Goal: Find specific page/section: Find specific page/section

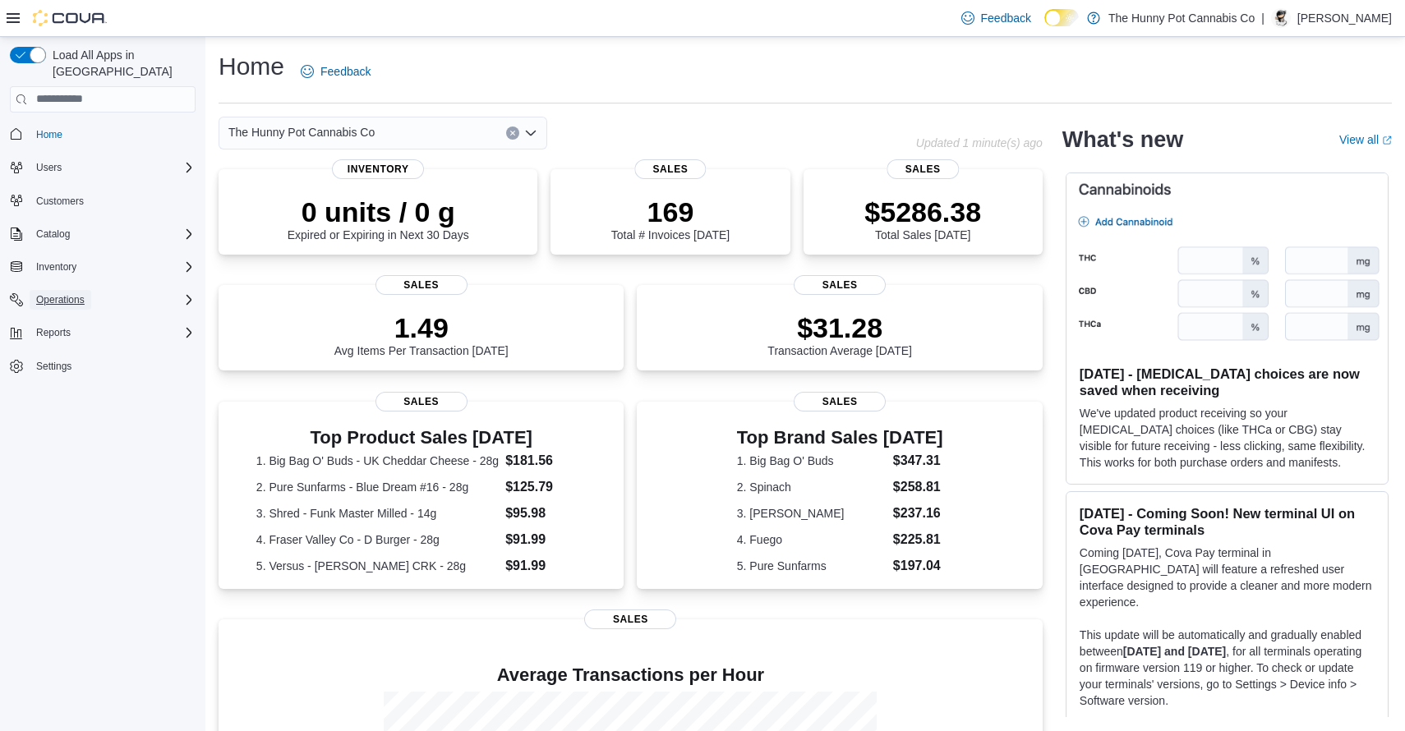
click at [88, 290] on button "Operations" at bounding box center [61, 300] width 62 height 20
click at [101, 316] on span "Cash Management" at bounding box center [71, 322] width 83 height 13
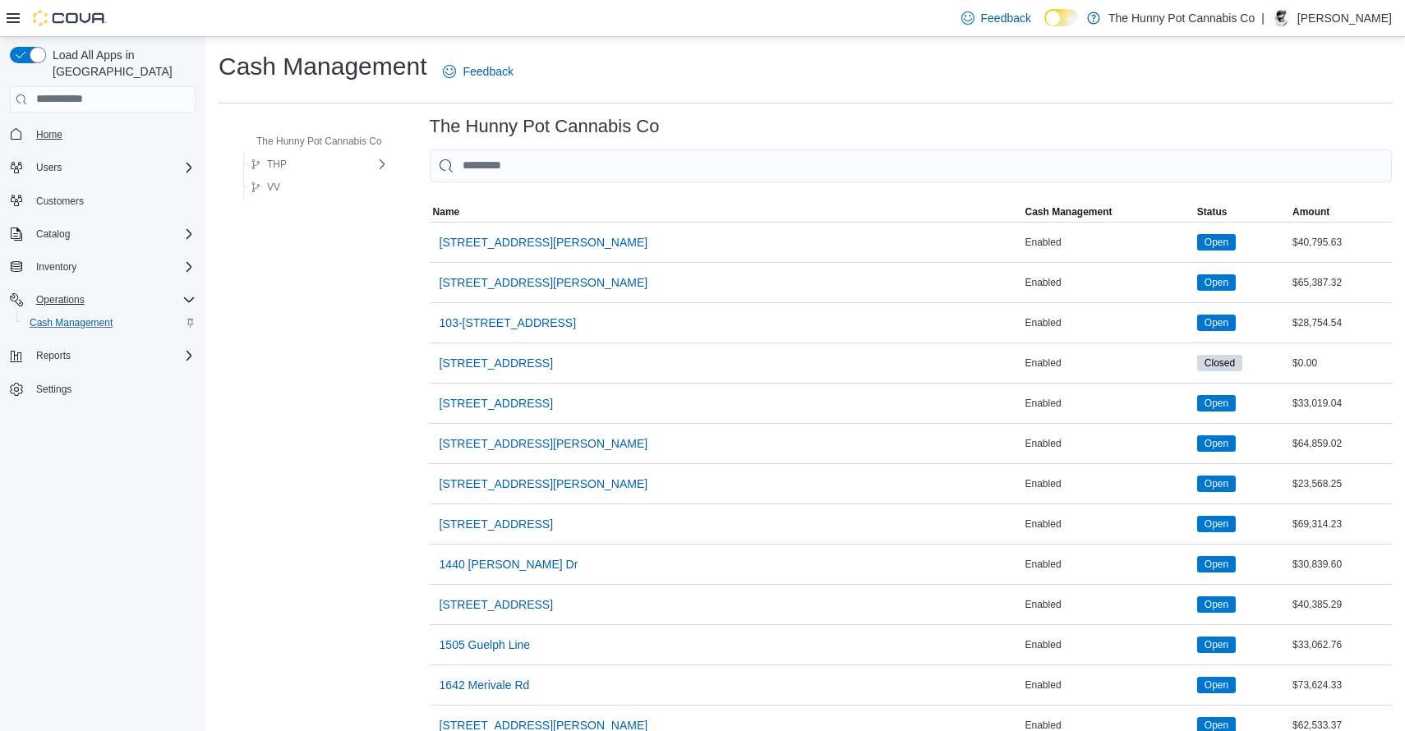
click at [62, 128] on span "Home" at bounding box center [49, 134] width 26 height 13
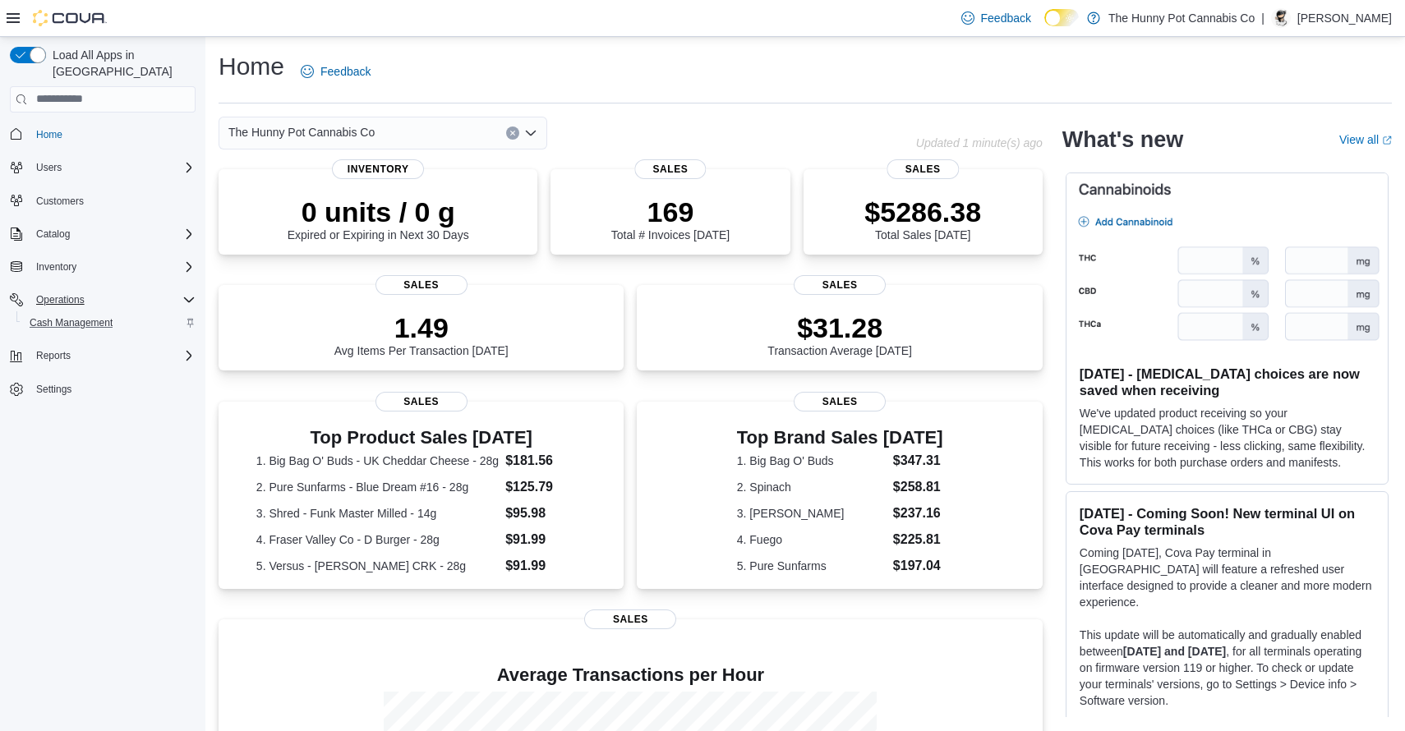
click at [637, 106] on div "Home Feedback The Hunny Pot Cannabis Co Updated 1 minute(s) ago 0 units / 0 g E…" at bounding box center [804, 506] width 1199 height 939
